Goal: Task Accomplishment & Management: Complete application form

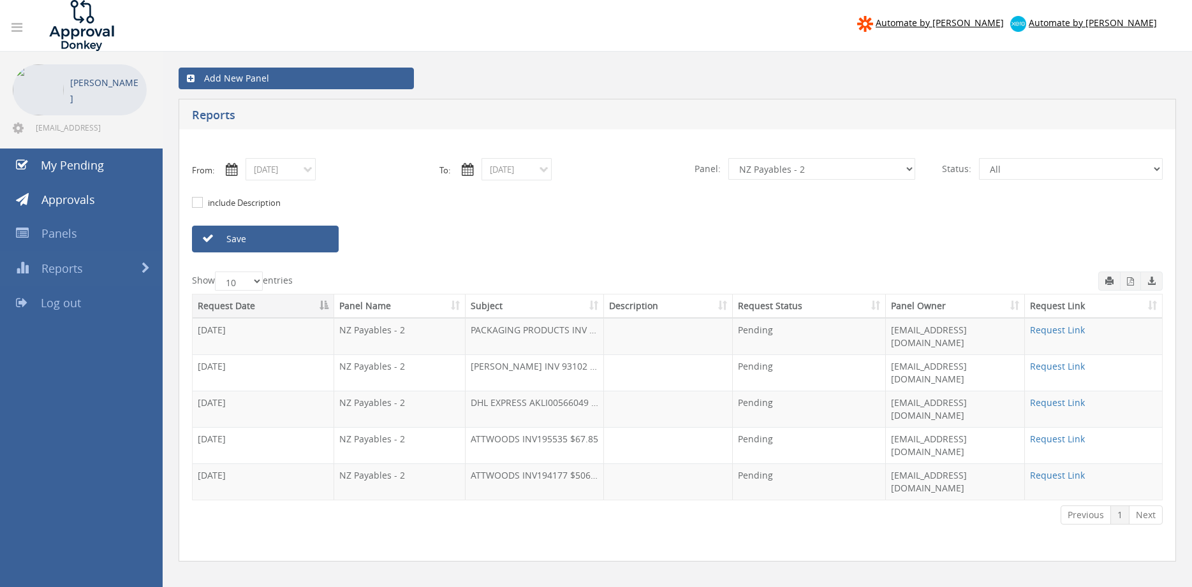
select select "number:9741"
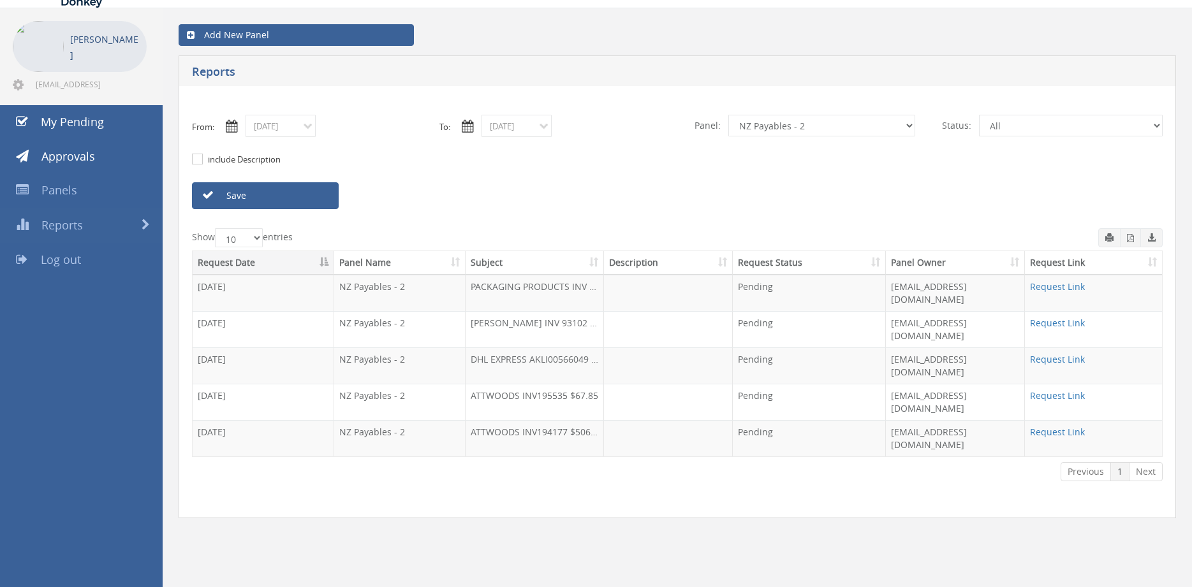
scroll to position [43, 0]
click at [279, 130] on input "[DATE]" at bounding box center [281, 126] width 70 height 22
click at [353, 233] on span "25" at bounding box center [355, 235] width 23 height 17
type input "[DATE]"
click at [530, 127] on input "[DATE]" at bounding box center [517, 126] width 70 height 22
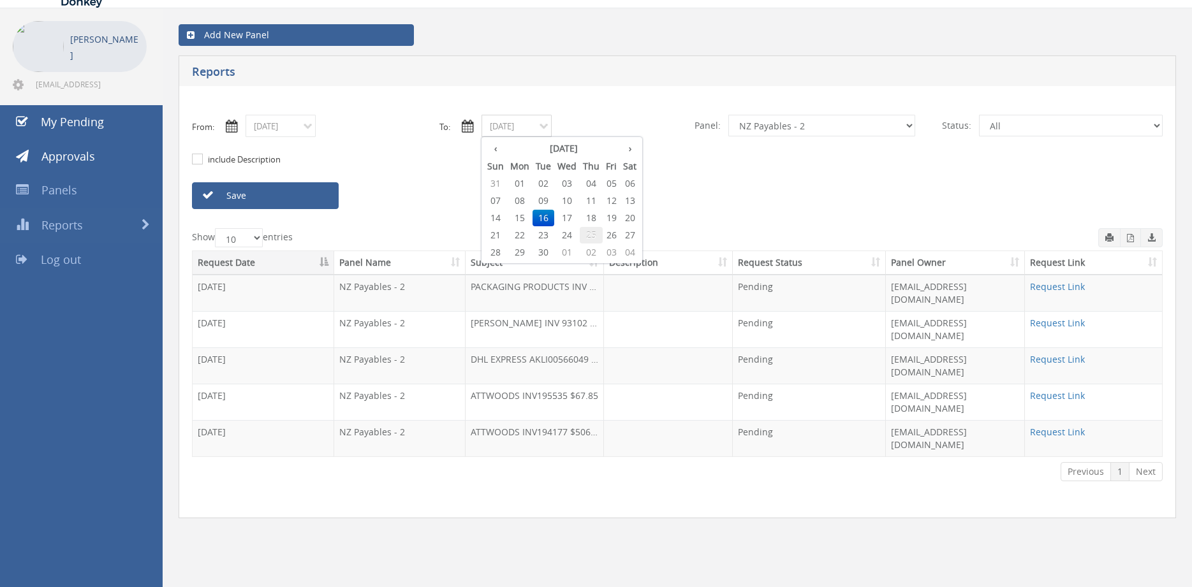
click at [596, 232] on span "25" at bounding box center [591, 235] width 23 height 17
type input "[DATE]"
click at [728, 115] on select "All Alarm Credits RG - 3 NZ Utilities Cable and SAI Global NZ Alarms-1 NZ FX Pa…" at bounding box center [821, 126] width 187 height 22
select select "number:9742"
click option "NZ Credits - 2" at bounding box center [0, 0] width 0 height 0
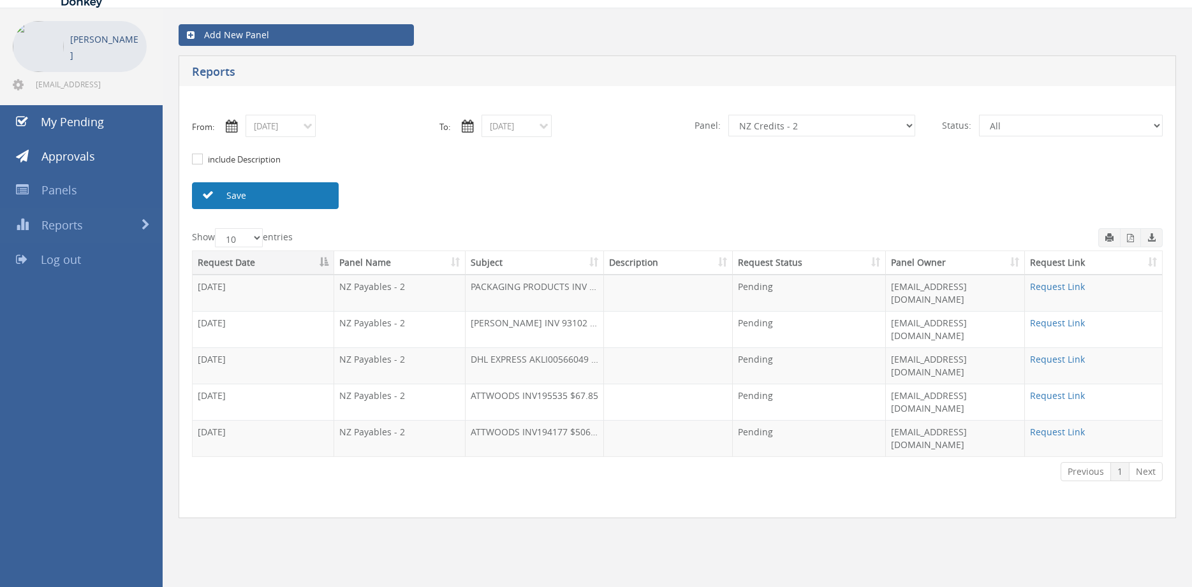
click at [300, 198] on link "Save" at bounding box center [265, 195] width 147 height 27
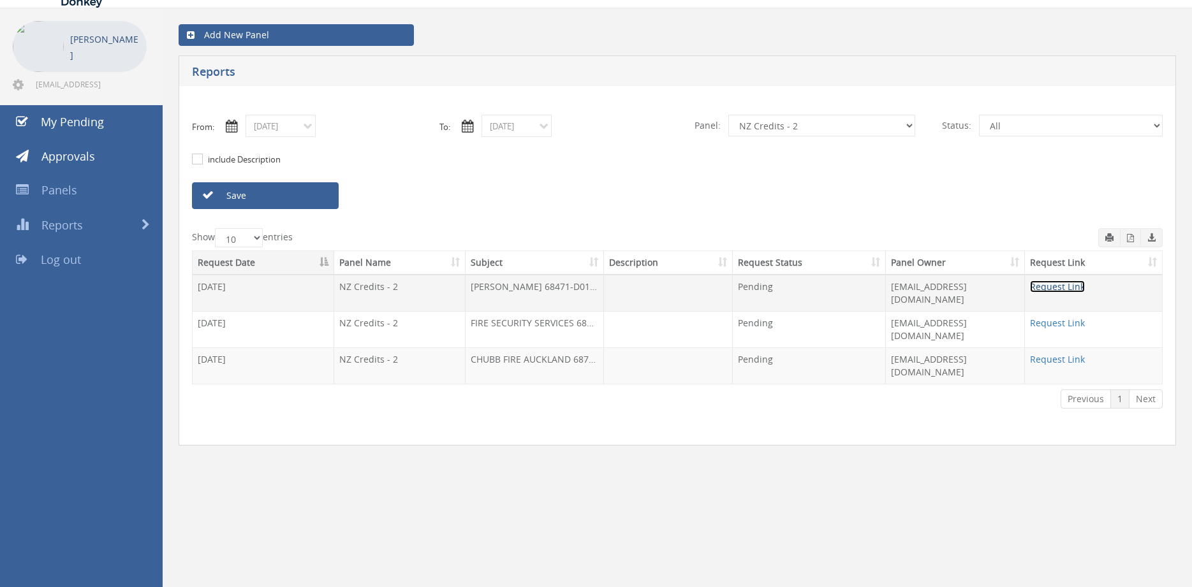
click at [1057, 289] on link "Request Link" at bounding box center [1057, 287] width 55 height 12
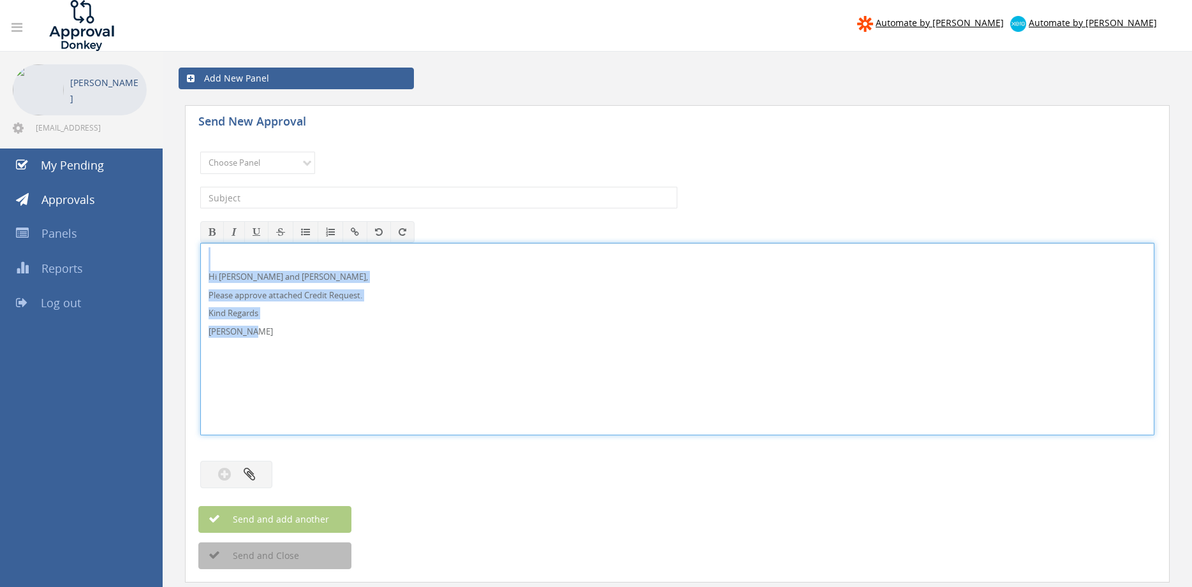
drag, startPoint x: 251, startPoint y: 339, endPoint x: 163, endPoint y: 254, distance: 122.2
click at [200, 254] on div "Hi Lee and Ben, Please approve attached Credit Request. Kind Regards Pam Walker" at bounding box center [677, 339] width 954 height 193
copy div "Hi Lee and Ben, Please approve attached Credit Request. Kind Regards Pam Walker"
click at [200, 152] on select "Choose Panel Alarm Credits RG - 3 NZ Utilities Cable and SAI Global NZ Alarms-1…" at bounding box center [257, 163] width 115 height 22
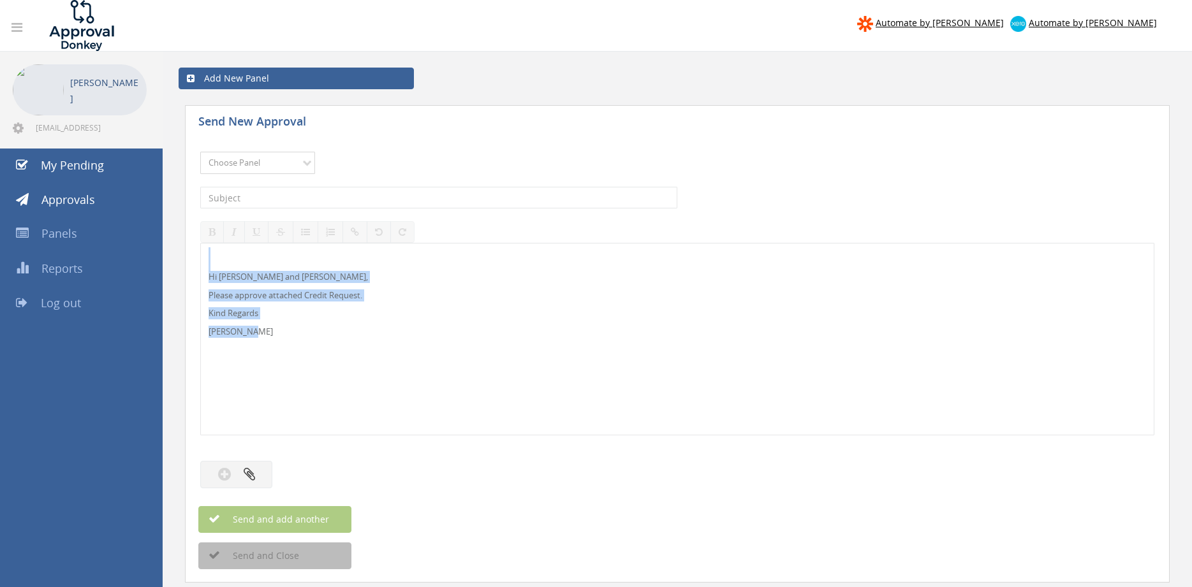
select select "9742"
click option "NZ Credits - 2" at bounding box center [0, 0] width 0 height 0
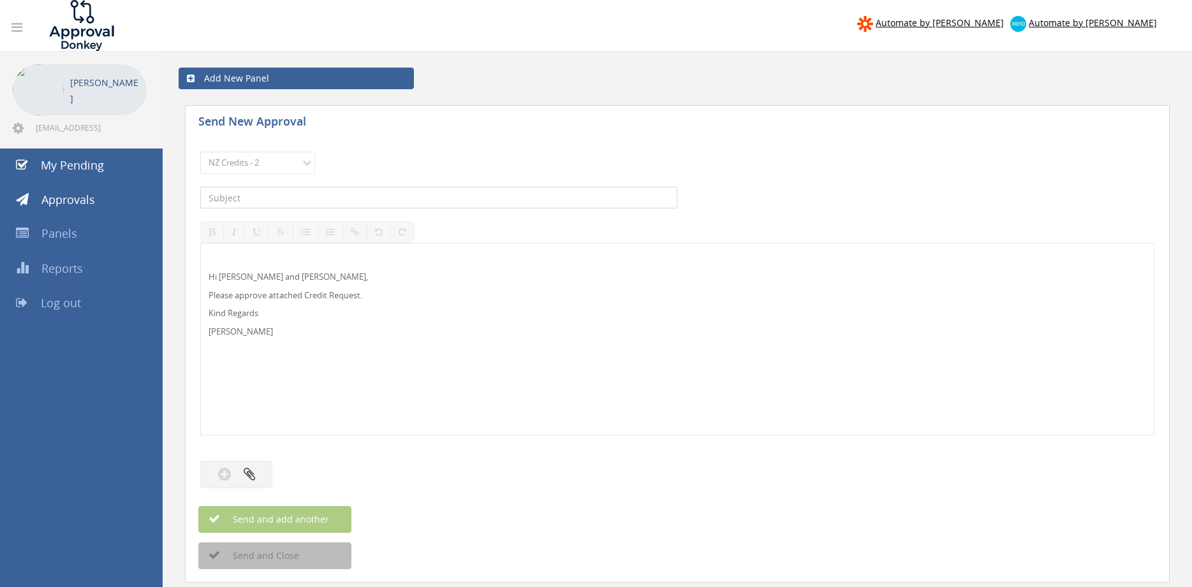
click at [324, 198] on input "text" at bounding box center [438, 198] width 477 height 22
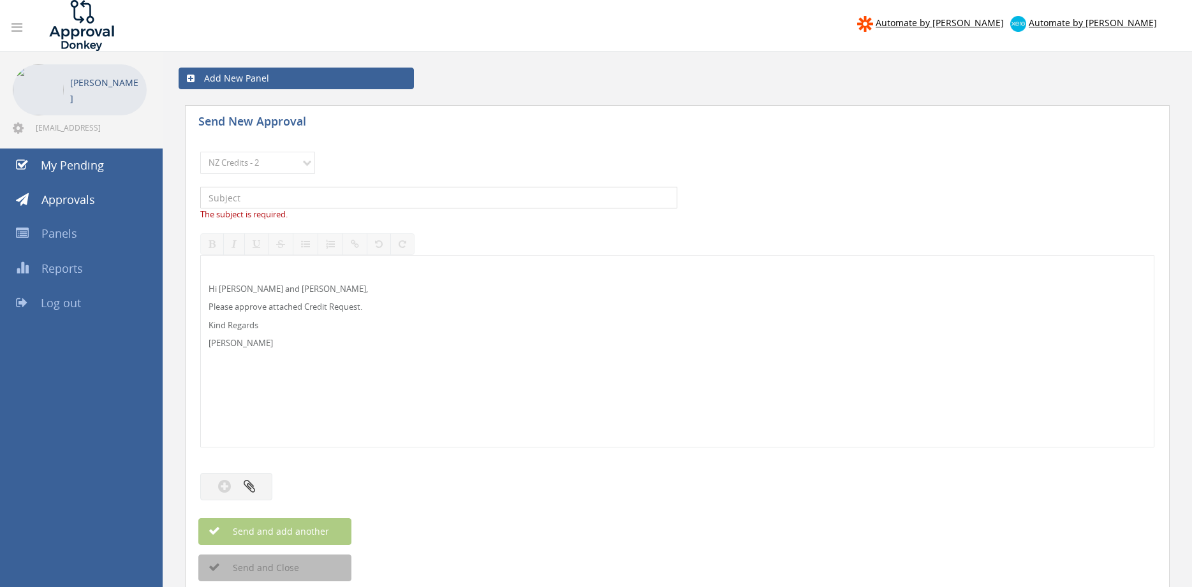
click at [237, 198] on input "text" at bounding box center [438, 198] width 477 height 22
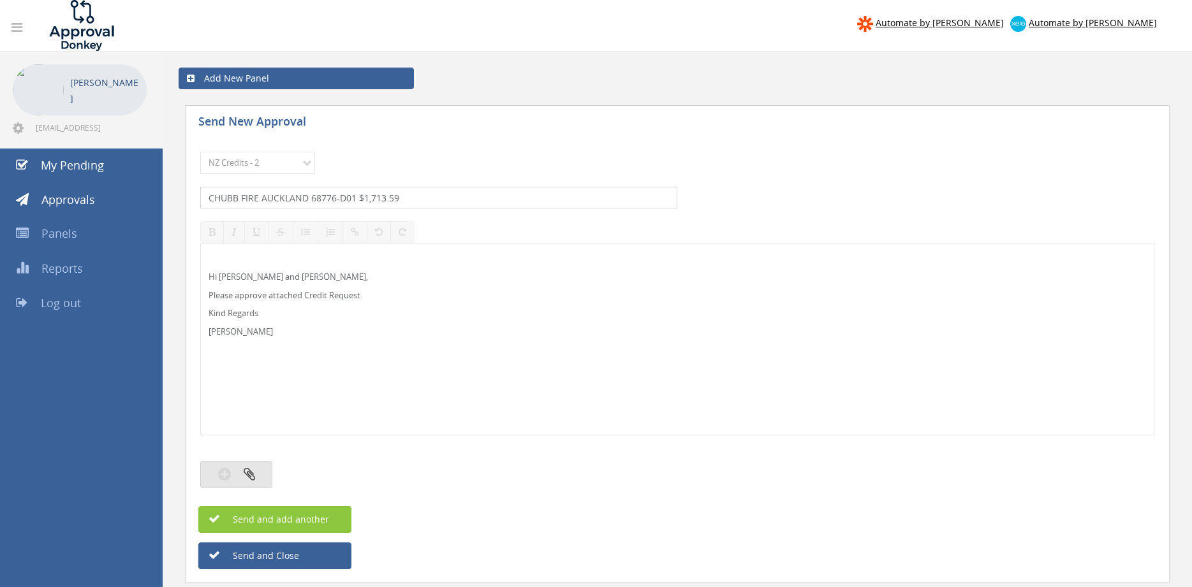
type input "CHUBB FIRE AUCKLAND 68776-D01 $1,713.59"
click at [255, 471] on button "button" at bounding box center [236, 474] width 72 height 27
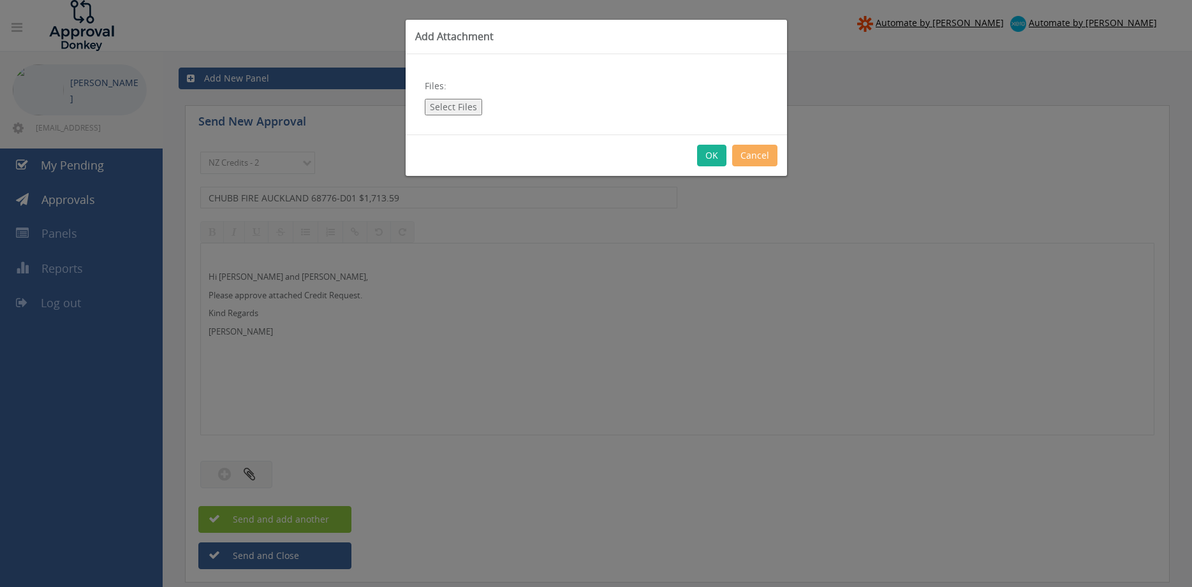
click at [455, 108] on button "Select Files" at bounding box center [453, 107] width 57 height 17
type input "C:\fakepath\CHUBB 68776-D01.pdf"
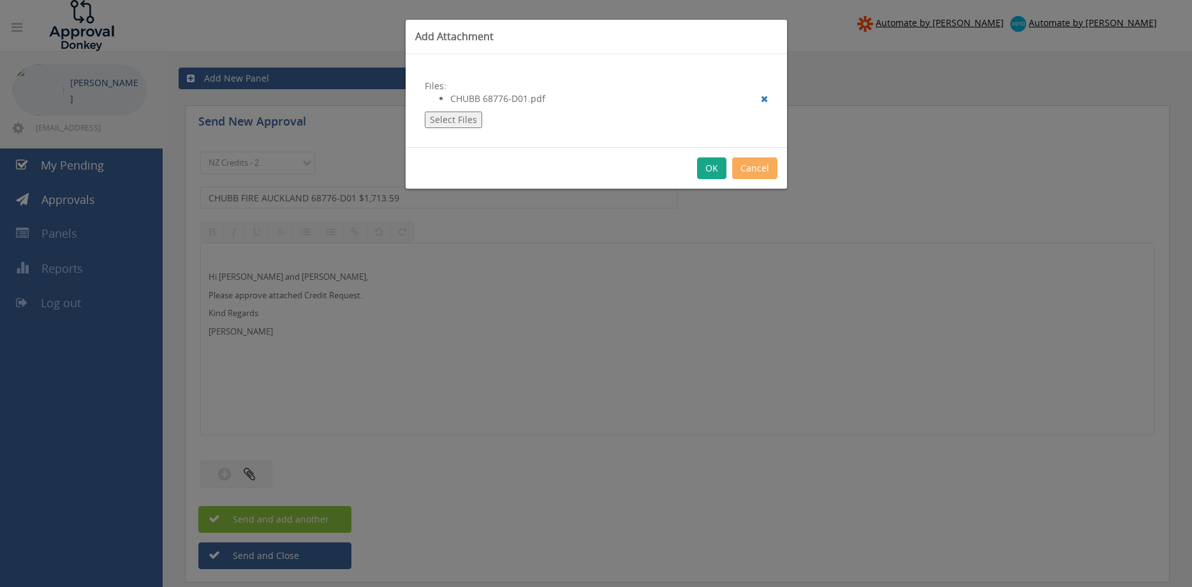
click at [707, 173] on button "OK" at bounding box center [711, 169] width 29 height 22
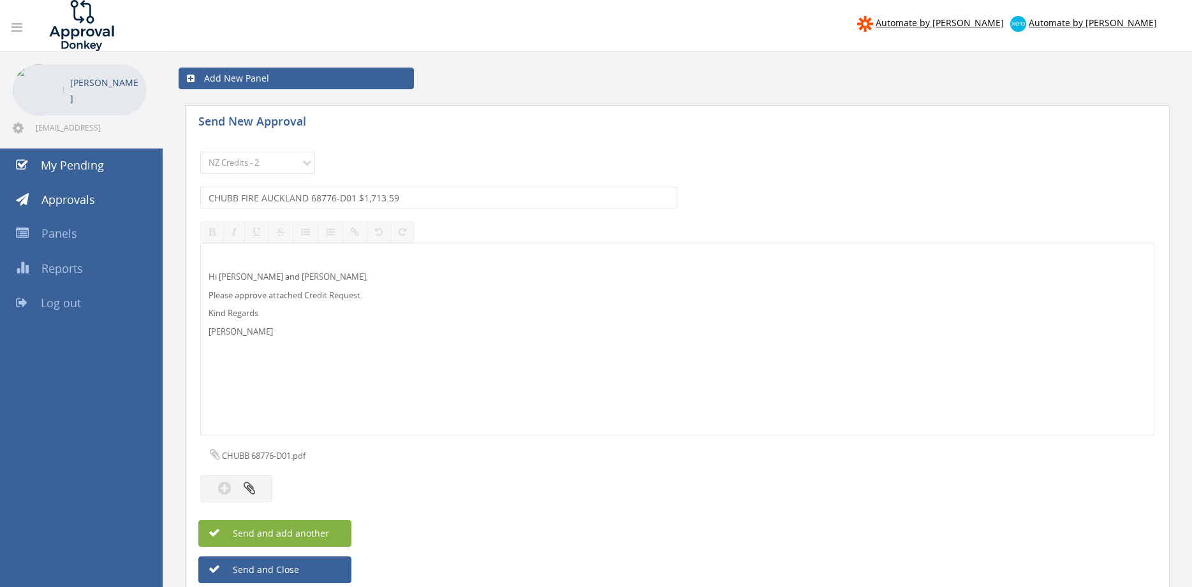
click at [336, 531] on button "Send and add another" at bounding box center [274, 533] width 153 height 27
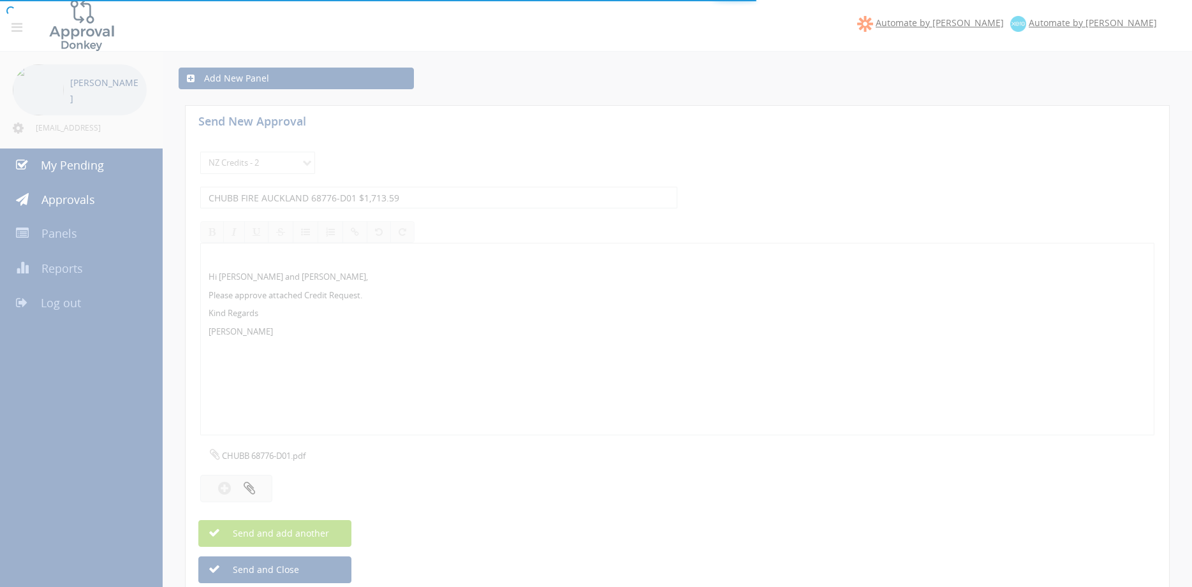
select select
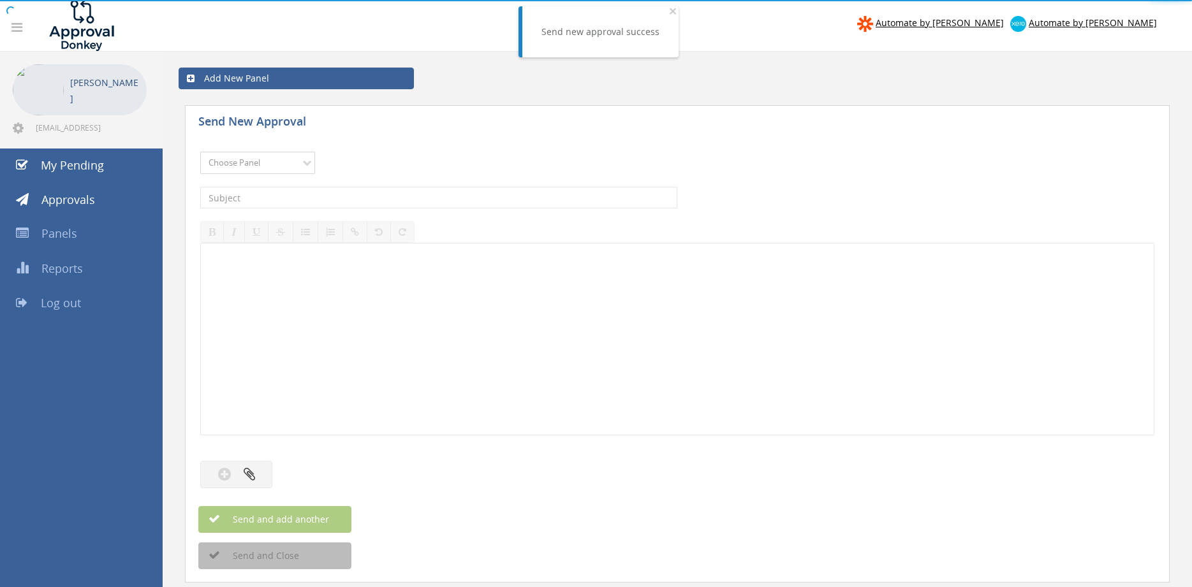
click at [200, 152] on select "Choose Panel Alarm Credits RG - 3 NZ Utilities Cable and SAI Global NZ Alarms-1…" at bounding box center [257, 163] width 115 height 22
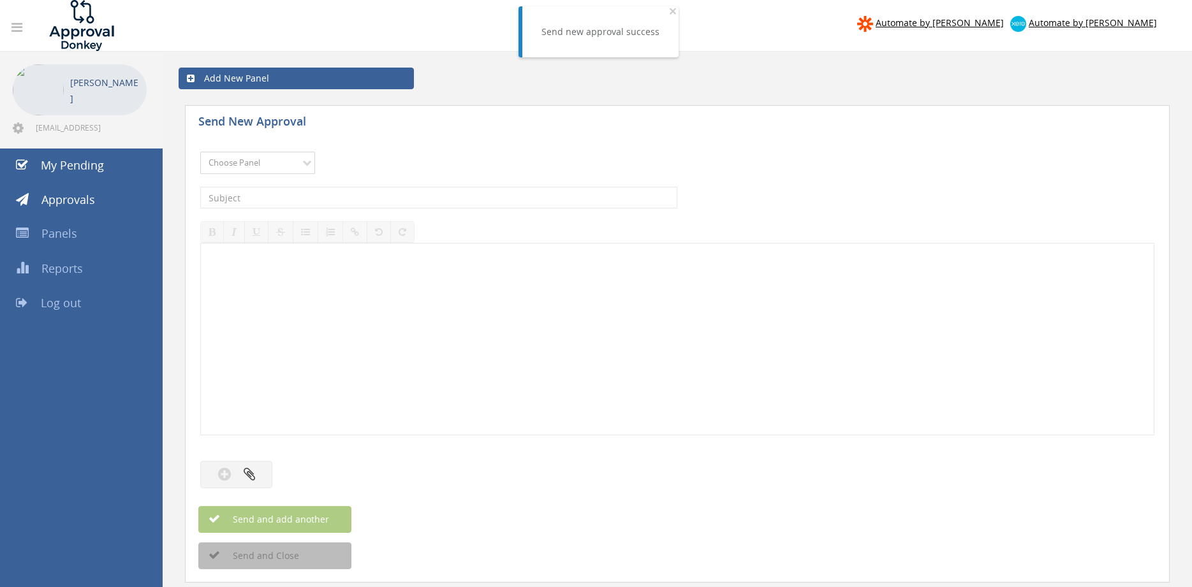
select select "9742"
click option "NZ Credits - 2" at bounding box center [0, 0] width 0 height 0
click at [369, 194] on input "text" at bounding box center [438, 198] width 477 height 22
type input "FIRE SECURITY SERVICES 68319-D01 $252.47"
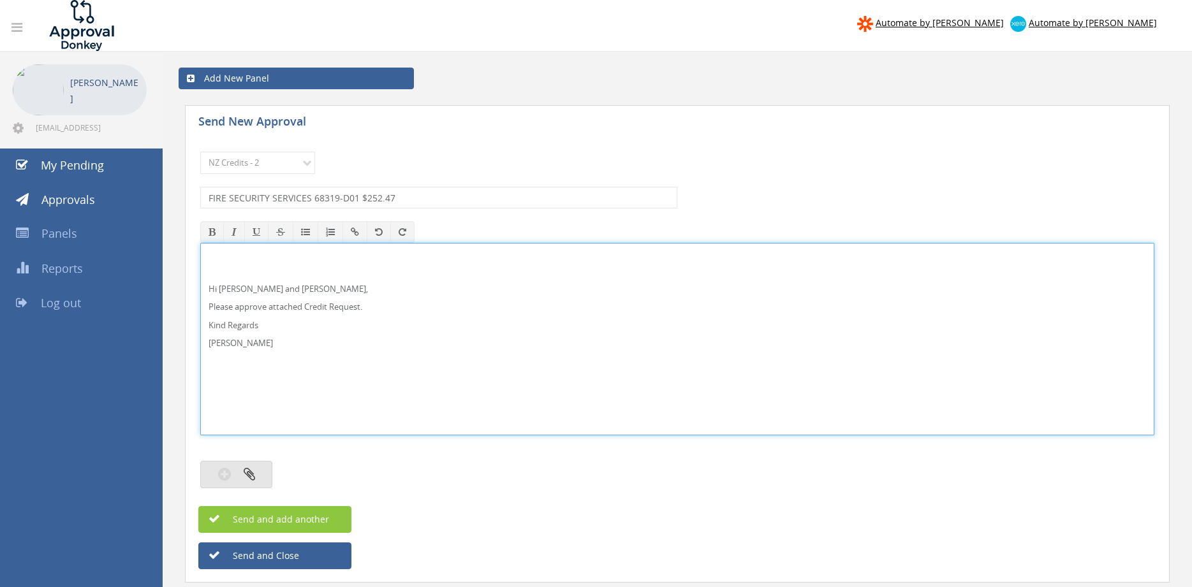
click at [265, 468] on button "button" at bounding box center [236, 474] width 72 height 27
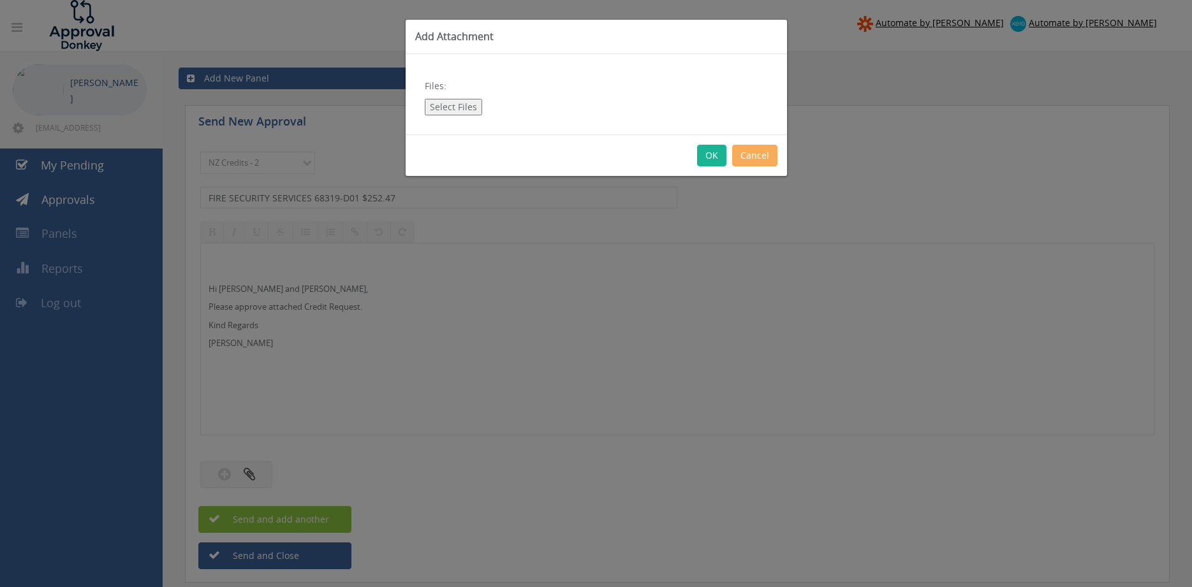
click at [476, 107] on button "Select Files" at bounding box center [453, 107] width 57 height 17
type input "C:\fakepath\FIRE SECURITY SERVICES 68319-D01.pdf"
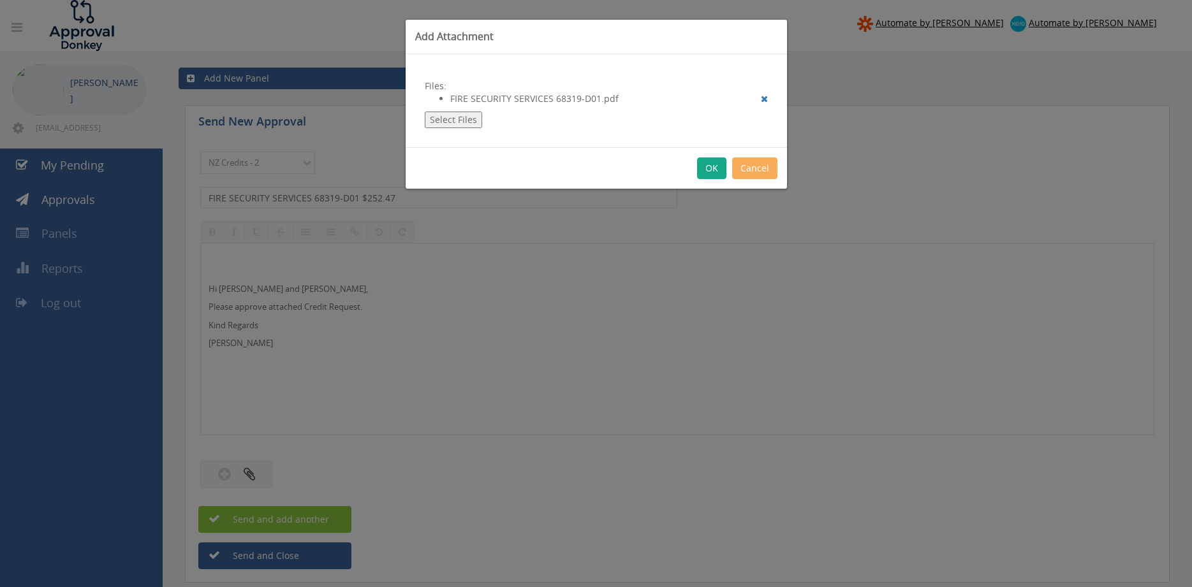
click at [718, 172] on button "OK" at bounding box center [711, 169] width 29 height 22
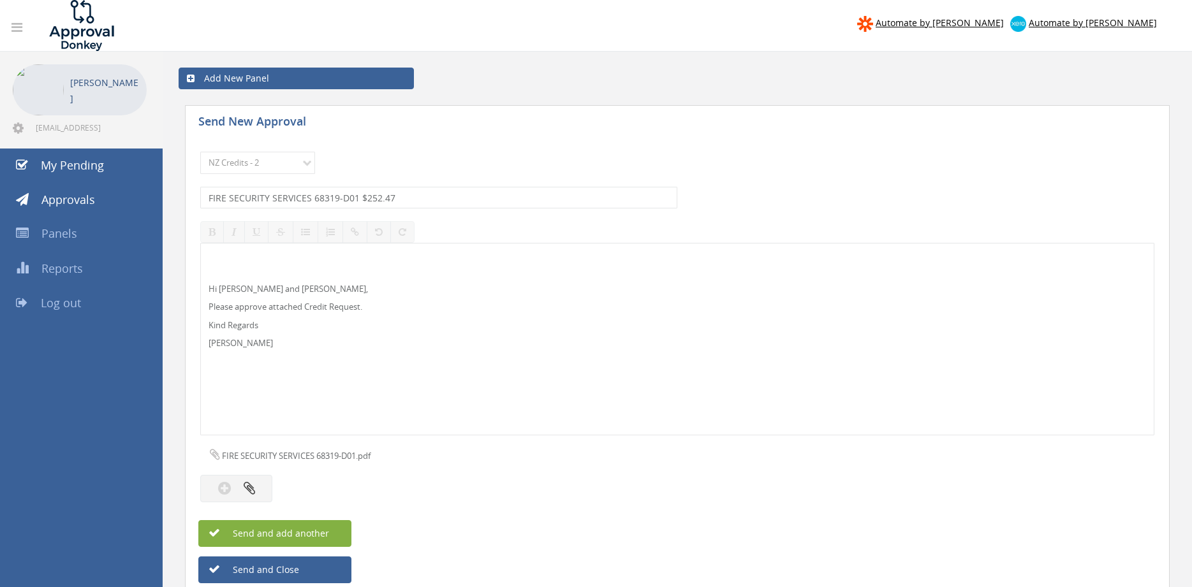
click at [327, 531] on span "Send and add another" at bounding box center [267, 533] width 124 height 12
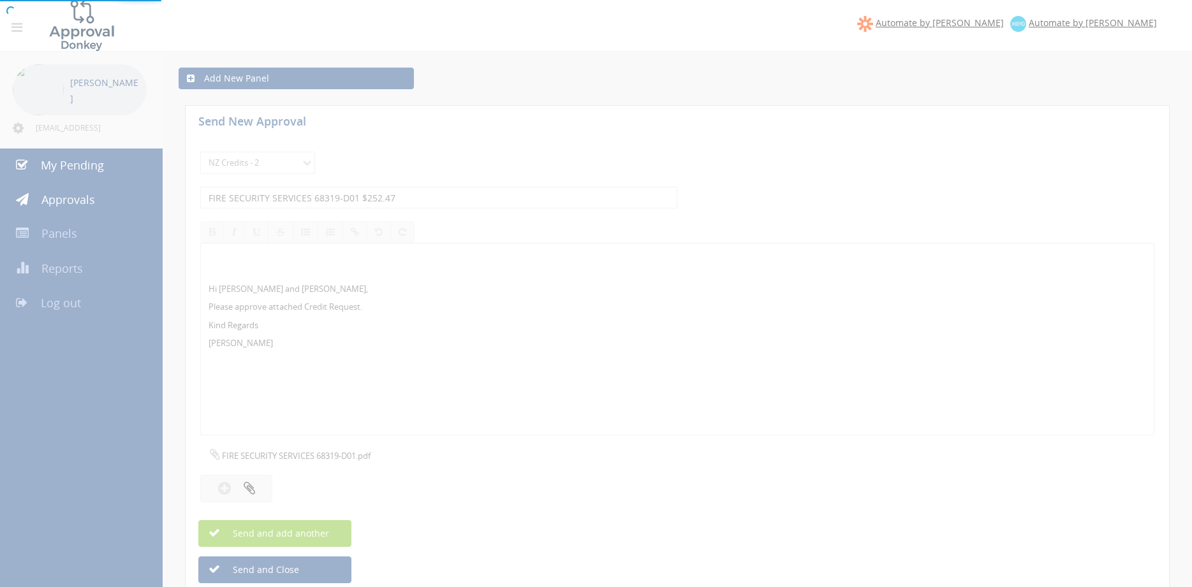
select select
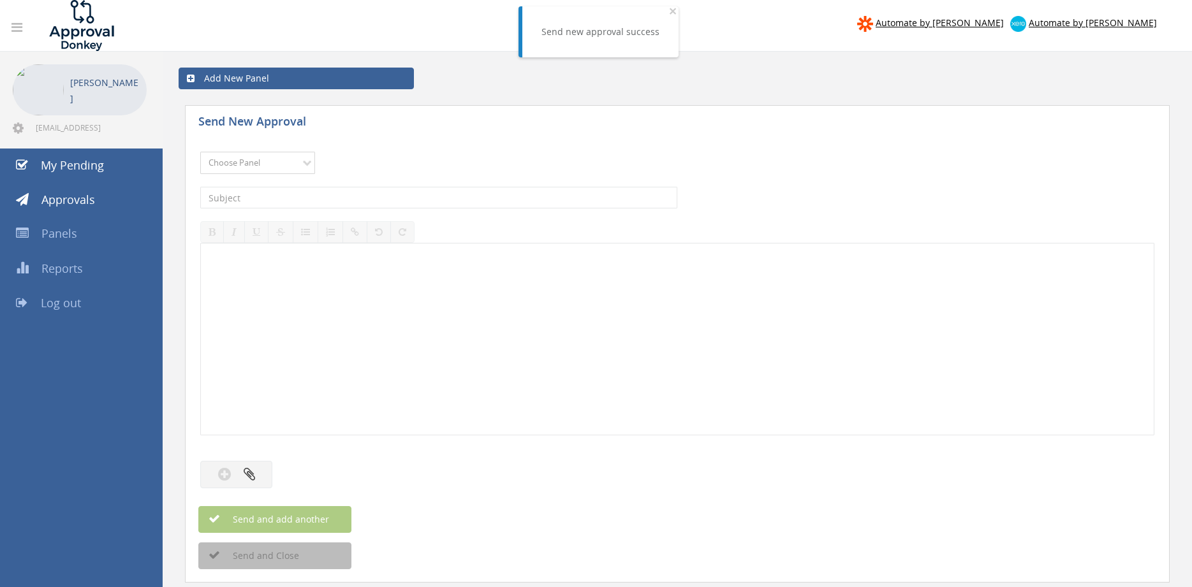
click at [271, 160] on select "Choose Panel Alarm Credits RG - 3 NZ Utilities Cable and SAI Global NZ Alarms-1…" at bounding box center [257, 163] width 115 height 22
select select "9742"
click option "NZ Credits - 2" at bounding box center [0, 0] width 0 height 0
click at [326, 192] on input "text" at bounding box center [438, 198] width 477 height 22
type input "[PERSON_NAME] 68471-D01 $296.24"
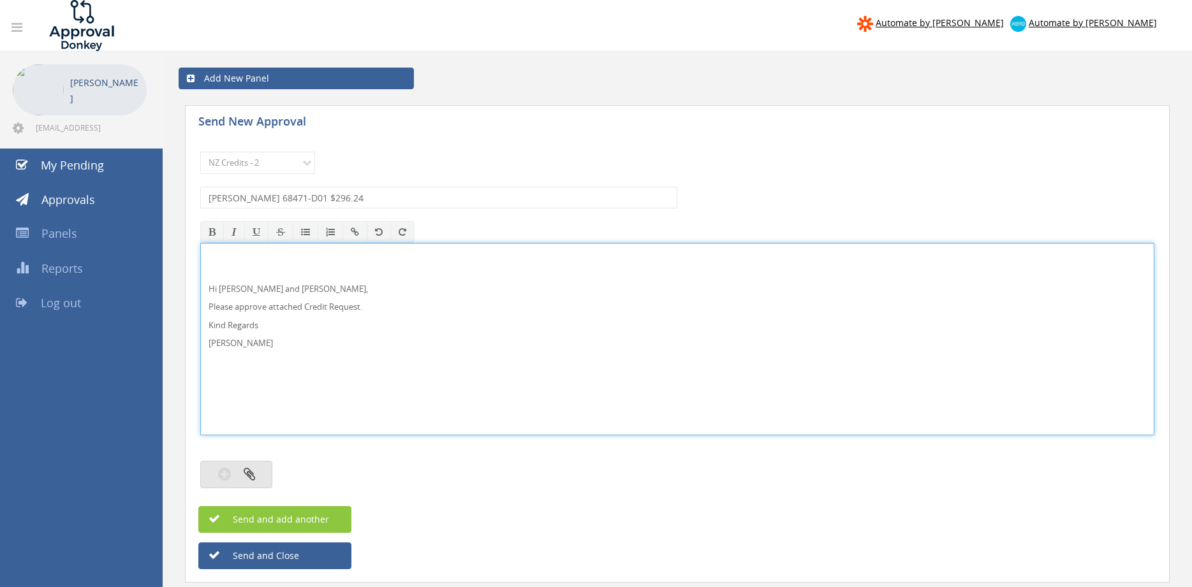
click at [246, 478] on icon "button" at bounding box center [249, 474] width 11 height 15
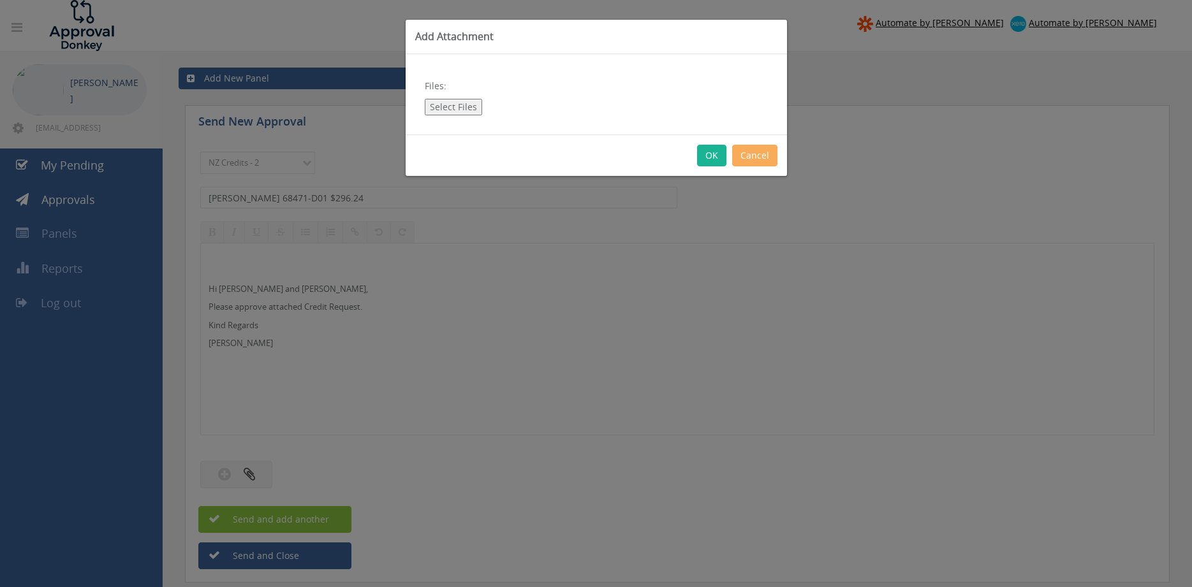
click at [464, 104] on button "Select Files" at bounding box center [453, 107] width 57 height 17
type input "C:\fakepath\ARGUS HAMILTON 68471-D01.pdf"
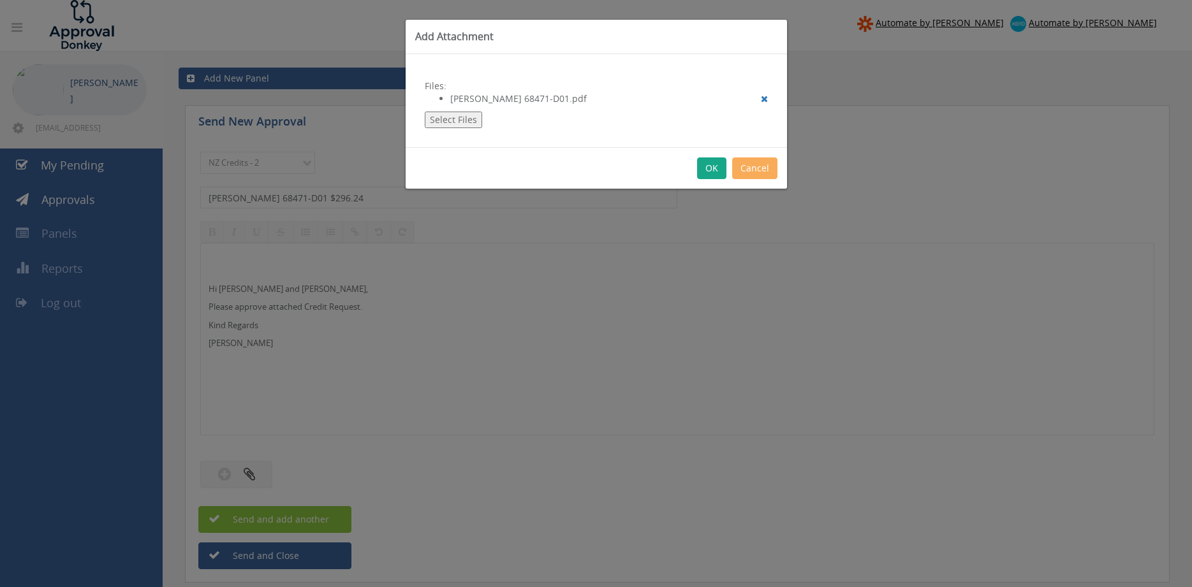
click at [714, 167] on button "OK" at bounding box center [711, 169] width 29 height 22
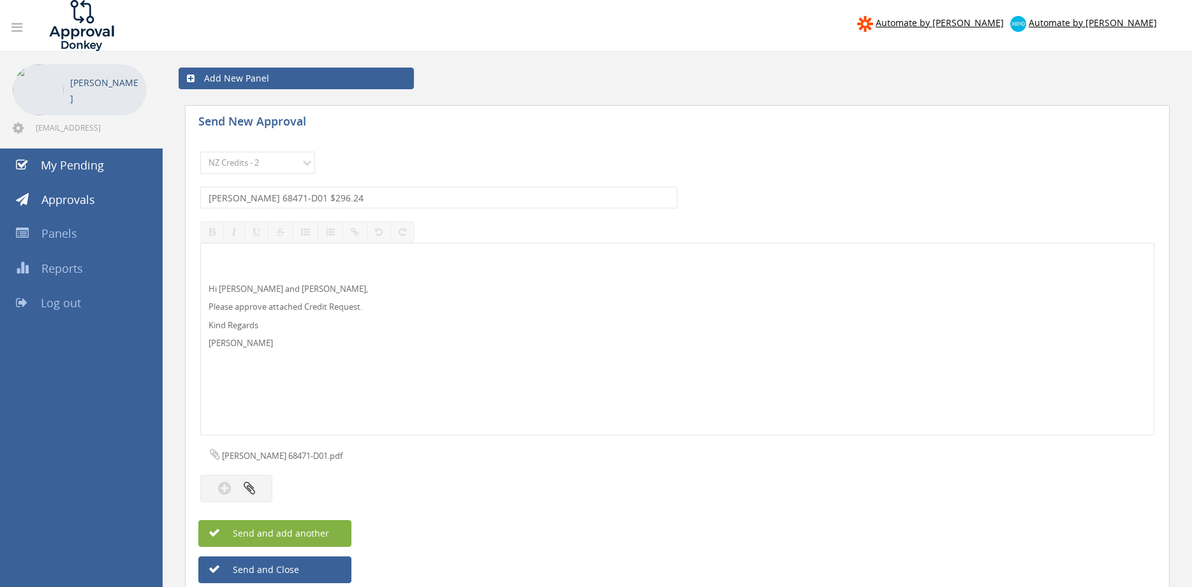
click at [334, 533] on button "Send and add another" at bounding box center [274, 533] width 153 height 27
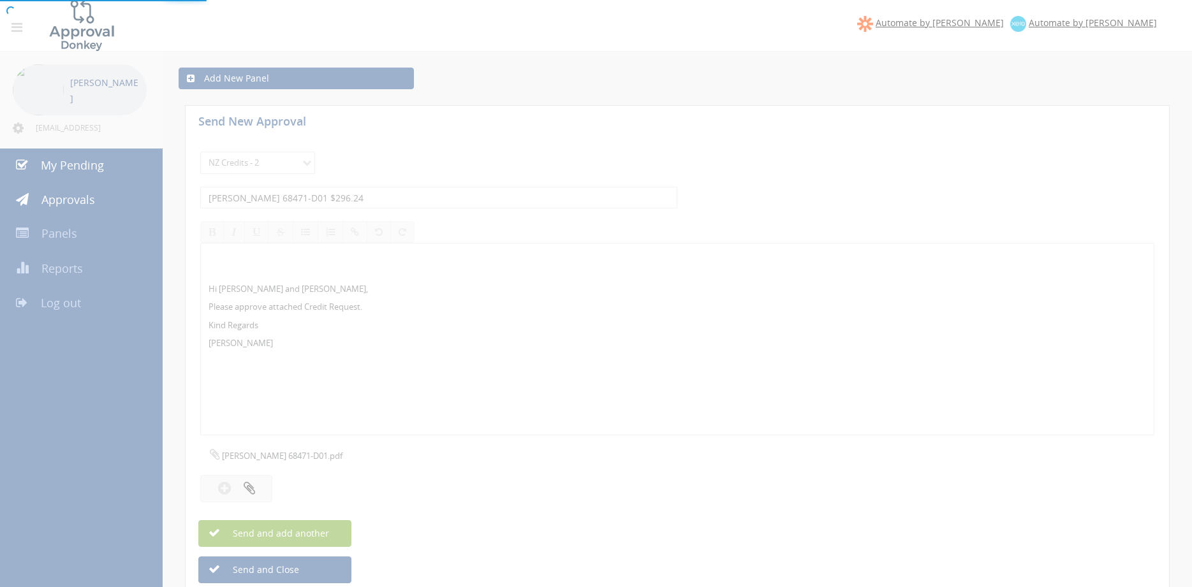
select select
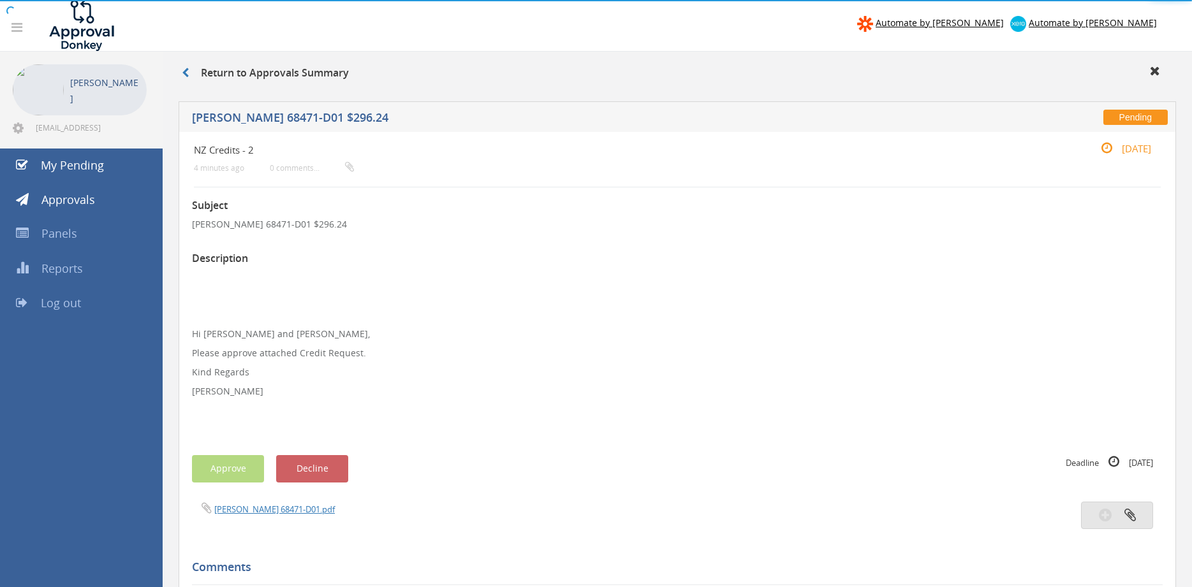
scroll to position [65, 0]
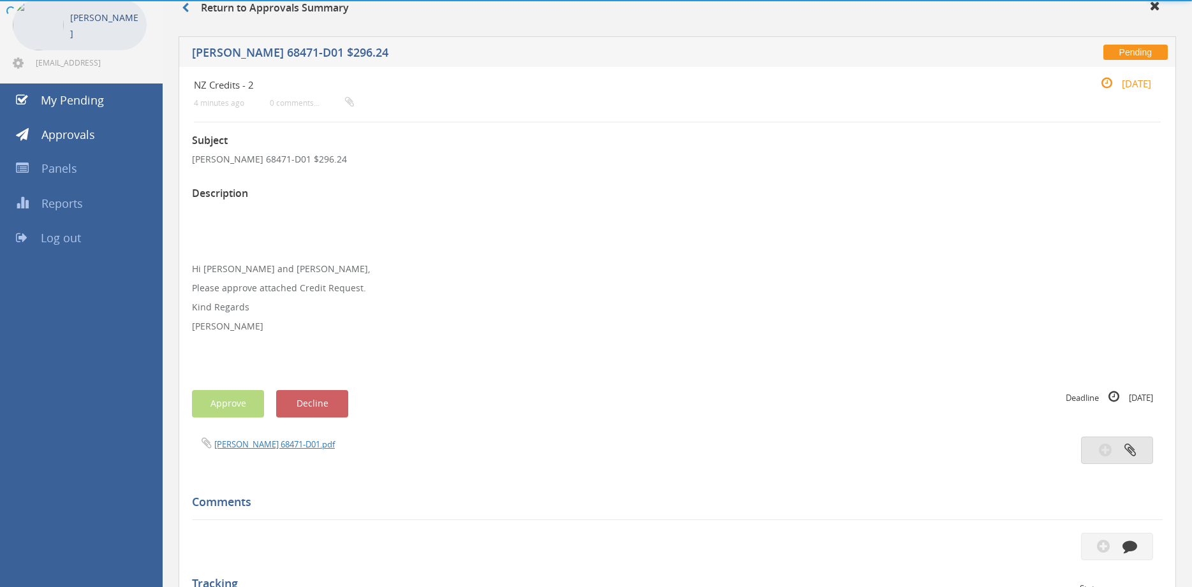
click at [1109, 451] on icon "button" at bounding box center [1105, 450] width 13 height 15
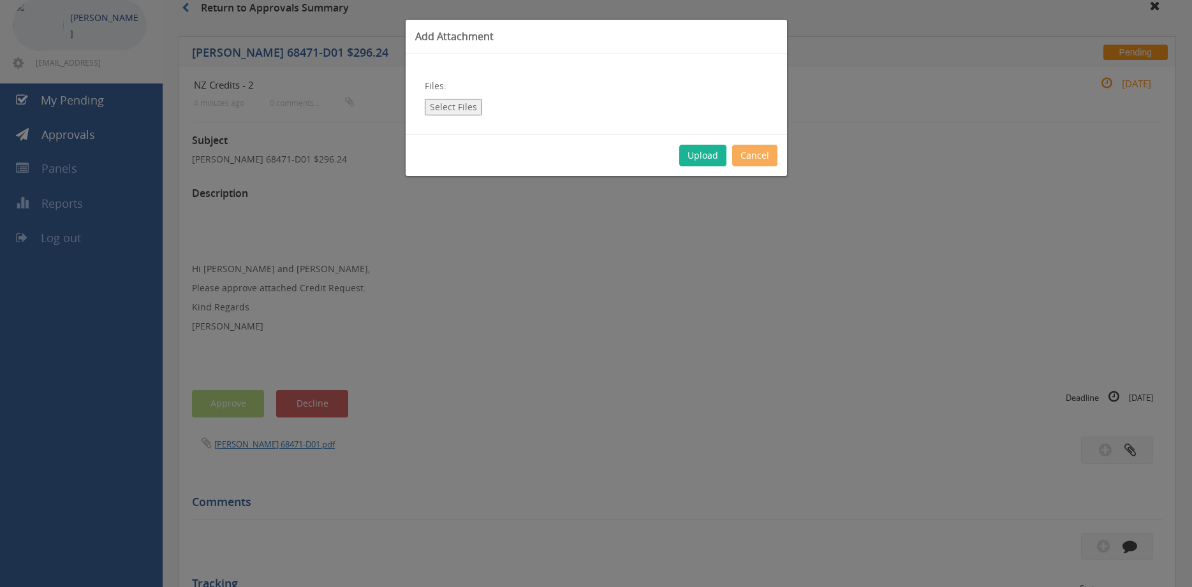
click at [466, 109] on button "Select Files" at bounding box center [453, 107] width 57 height 17
type input "C:\fakepath\Memo.pdf"
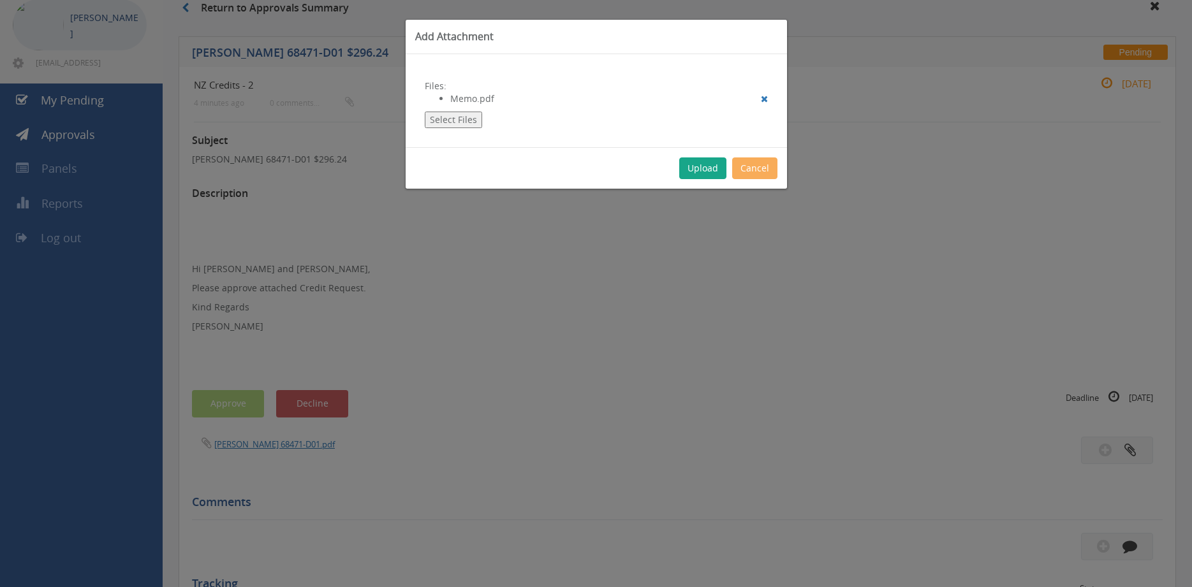
click at [702, 172] on button "Upload" at bounding box center [702, 169] width 47 height 22
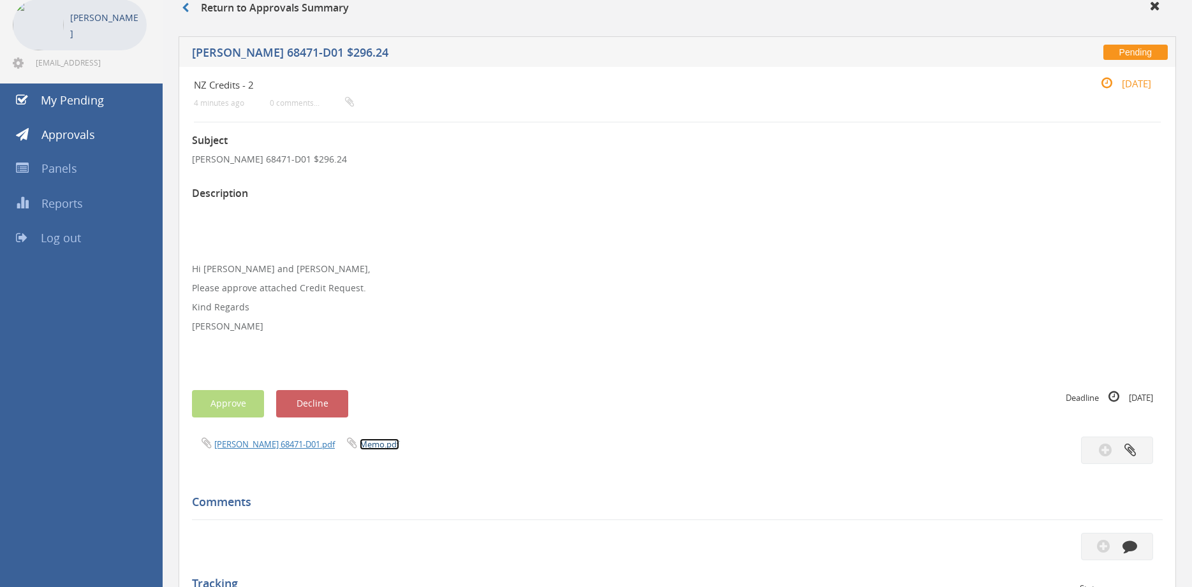
click at [399, 446] on link "Memo.pdf" at bounding box center [380, 444] width 40 height 11
